Goal: Check status: Check status

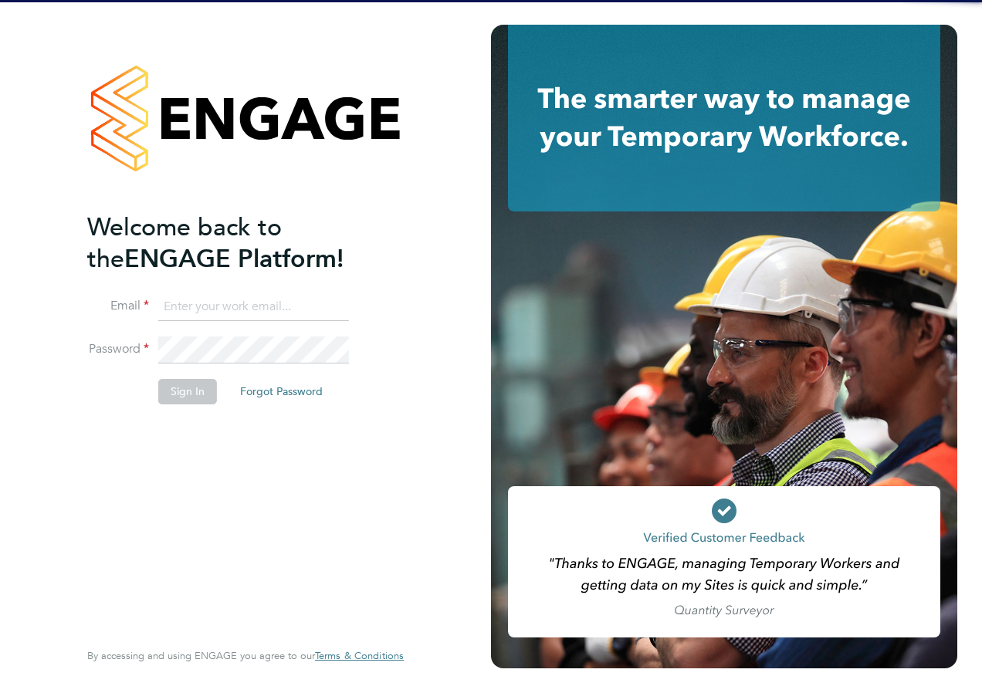
type input "emily.young@reed.com"
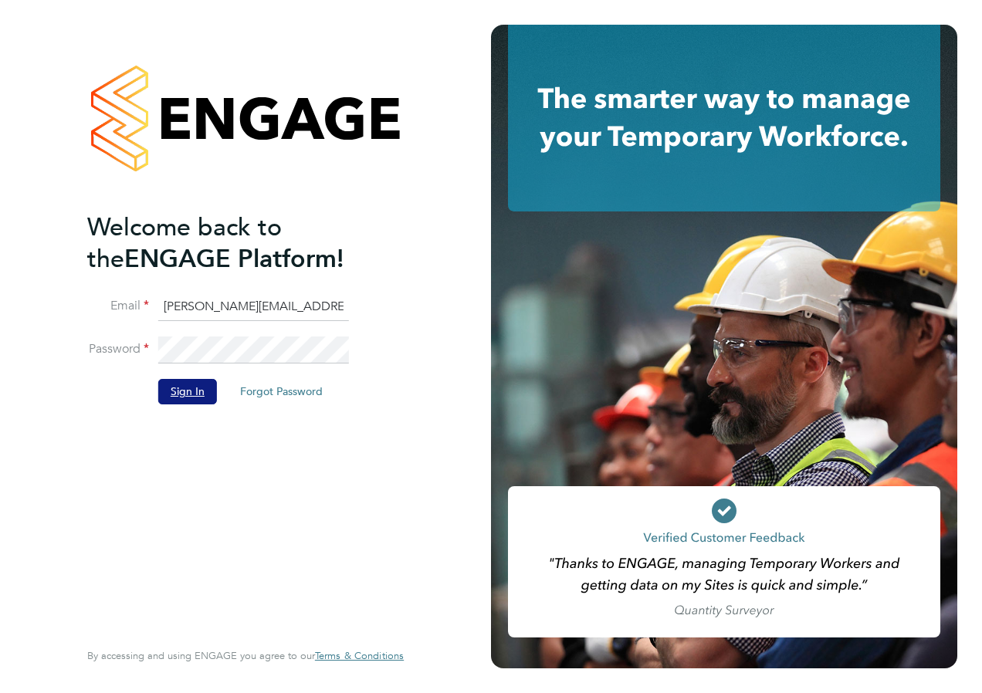
click at [202, 389] on button "Sign In" at bounding box center [187, 391] width 59 height 25
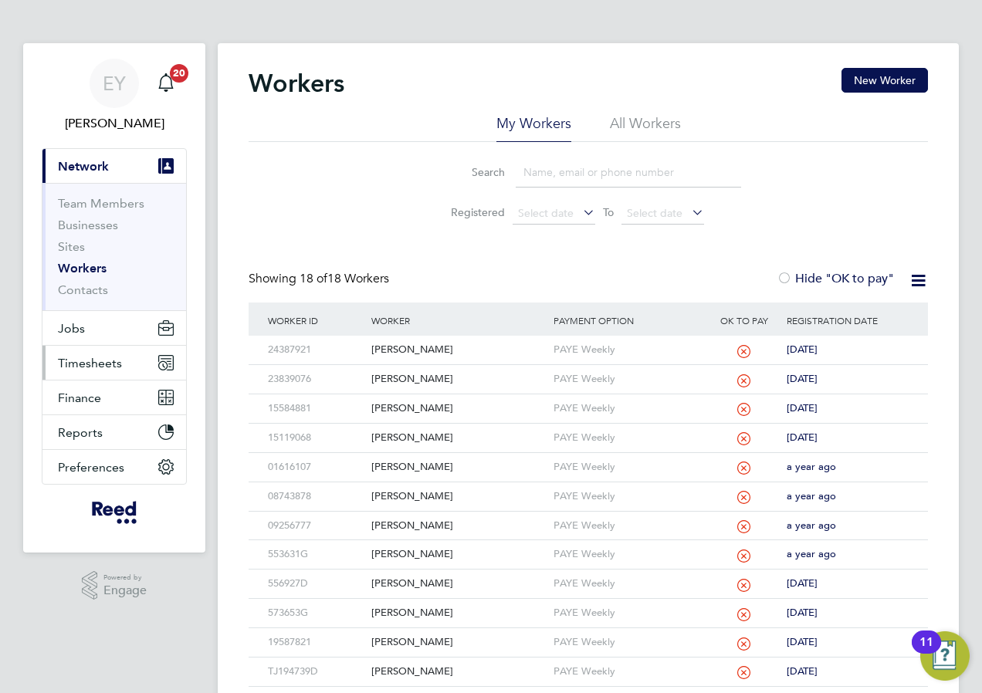
click at [86, 369] on span "Timesheets" at bounding box center [90, 363] width 64 height 15
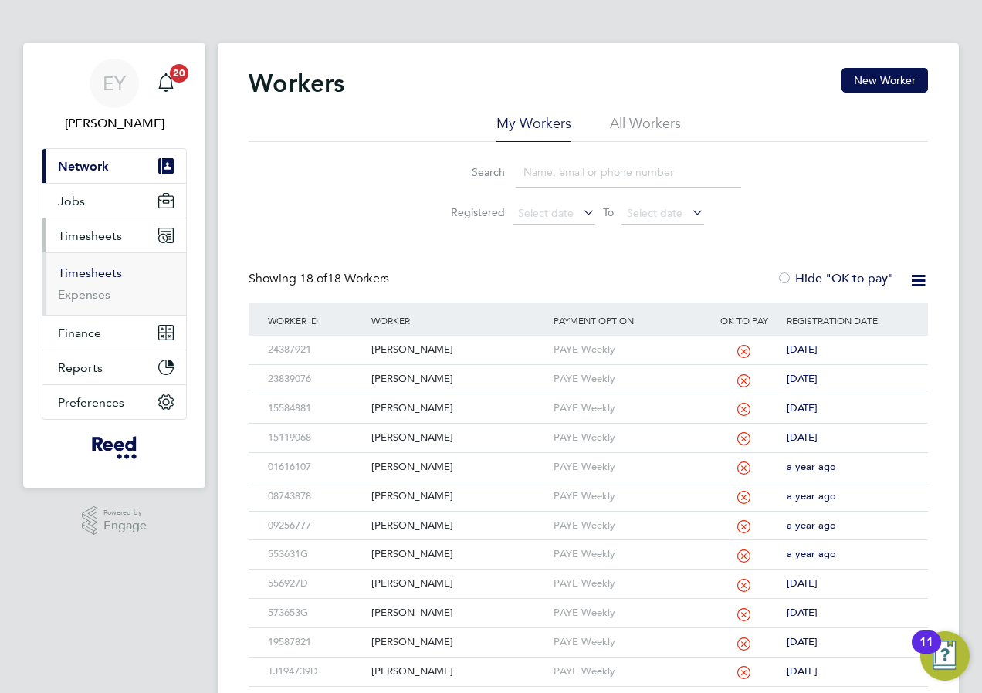
click at [96, 273] on link "Timesheets" at bounding box center [90, 273] width 64 height 15
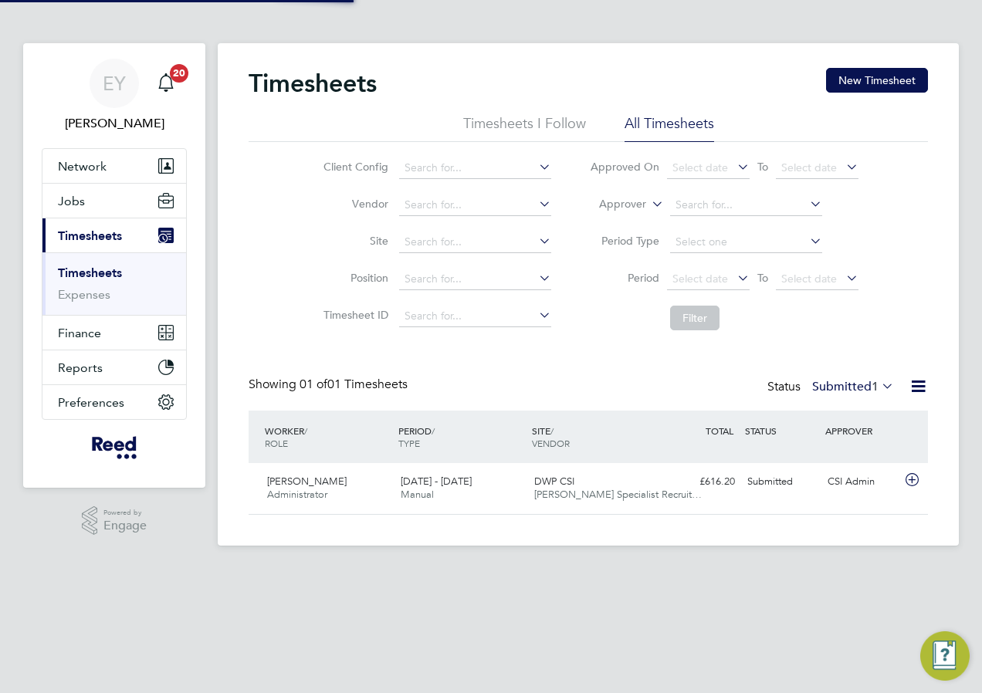
scroll to position [39, 134]
click at [875, 388] on span "1" at bounding box center [875, 386] width 7 height 15
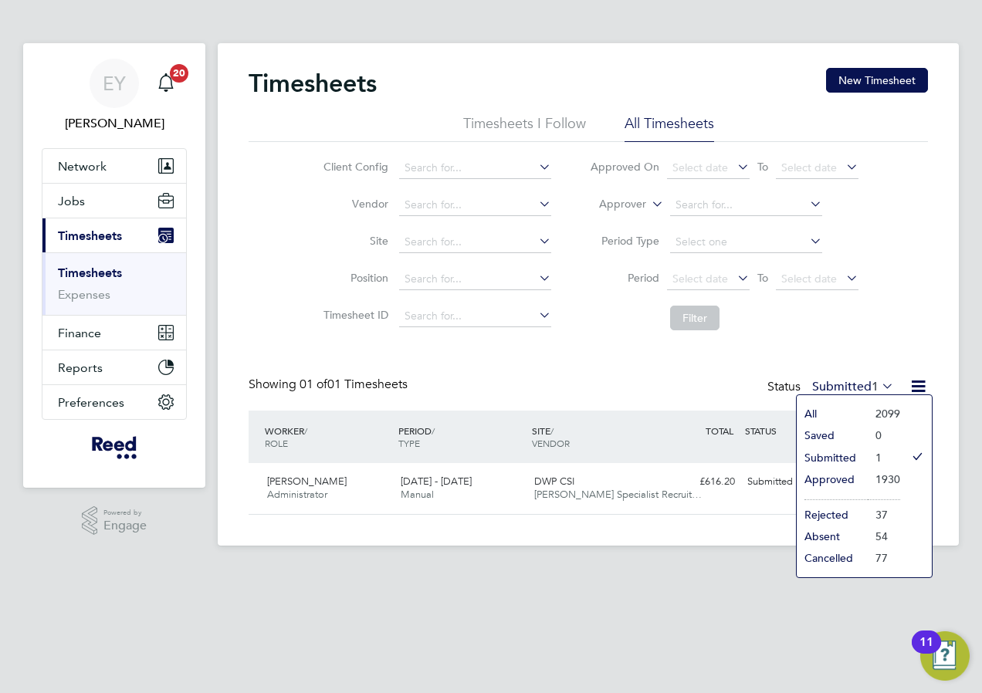
click at [863, 472] on li "Approved" at bounding box center [832, 480] width 71 height 22
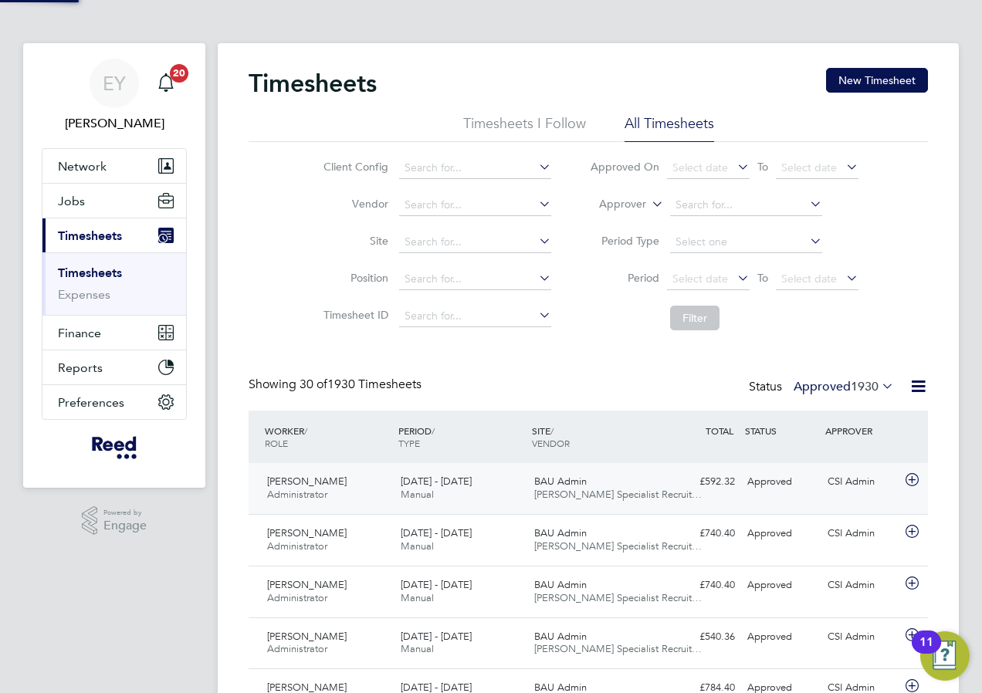
scroll to position [0, 0]
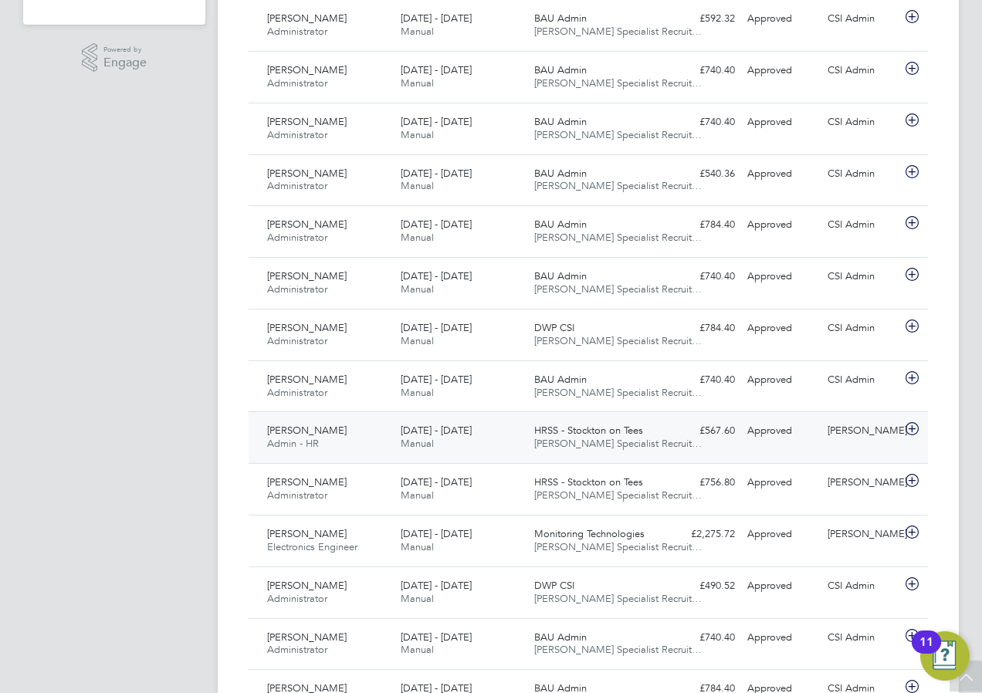
click at [909, 428] on icon at bounding box center [911, 429] width 19 height 12
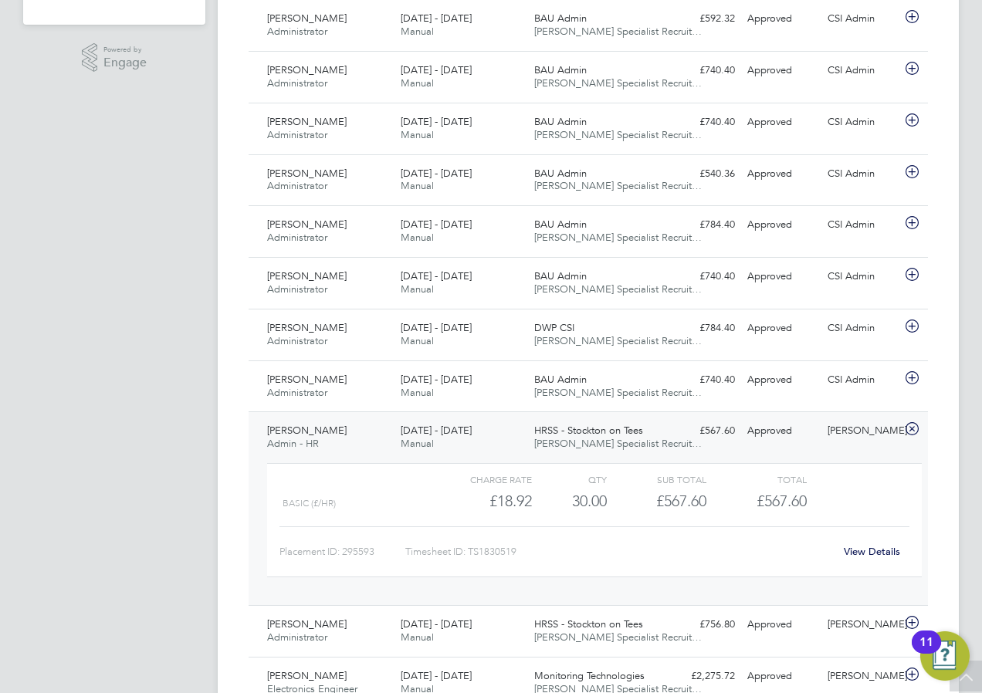
click at [872, 553] on link "View Details" at bounding box center [872, 551] width 56 height 13
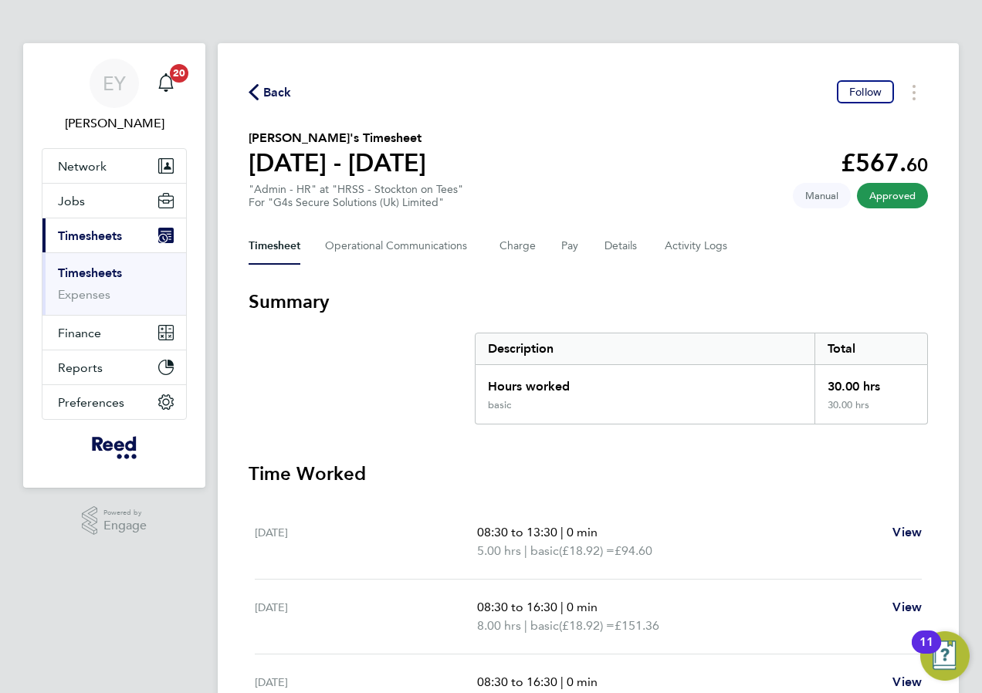
click at [639, 244] on div "Timesheet Operational Communications Charge Pay Details Activity Logs" at bounding box center [588, 246] width 679 height 37
click at [629, 245] on button "Details" at bounding box center [622, 246] width 36 height 37
